Goal: Check status: Check status

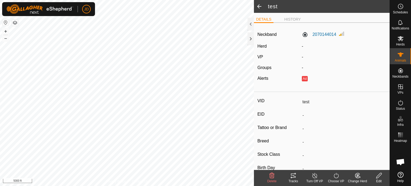
scroll to position [716, 0]
click at [251, 36] on div at bounding box center [251, 38] width 6 height 13
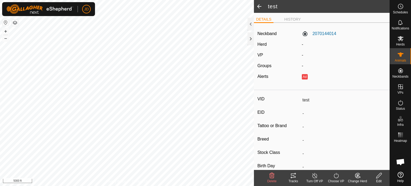
scroll to position [716, 0]
click at [332, 186] on html "JD Schedules Notifications Herds Animals Neckbands VPs Status Infra Heatmap Hel…" at bounding box center [205, 93] width 411 height 186
